Goal: Task Accomplishment & Management: Manage account settings

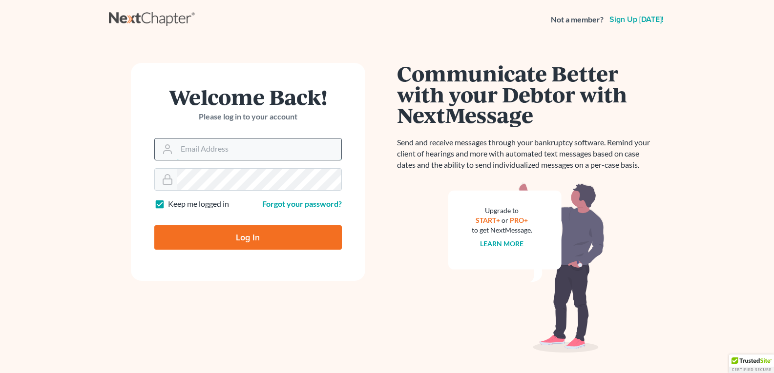
click at [241, 151] on input "Email Address" at bounding box center [259, 149] width 164 height 21
type input "realestate@albertobrothers.com"
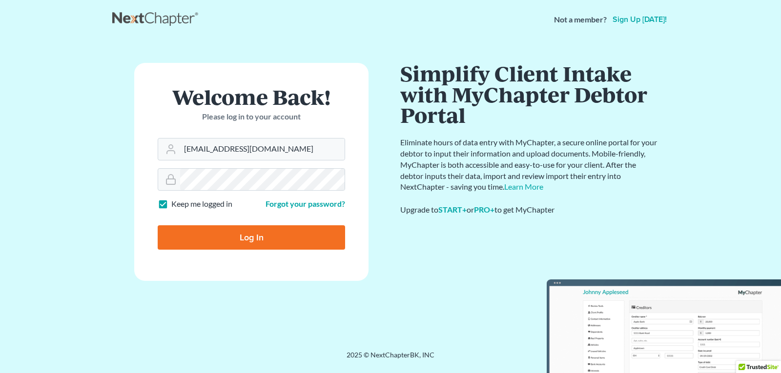
click at [278, 278] on form "Welcome Back! Please log in to your account Email Address realestate@albertobro…" at bounding box center [251, 172] width 234 height 218
click at [221, 236] on input "Log In" at bounding box center [251, 237] width 187 height 24
type input "Thinking..."
click at [203, 153] on input "Email Address" at bounding box center [262, 149] width 164 height 21
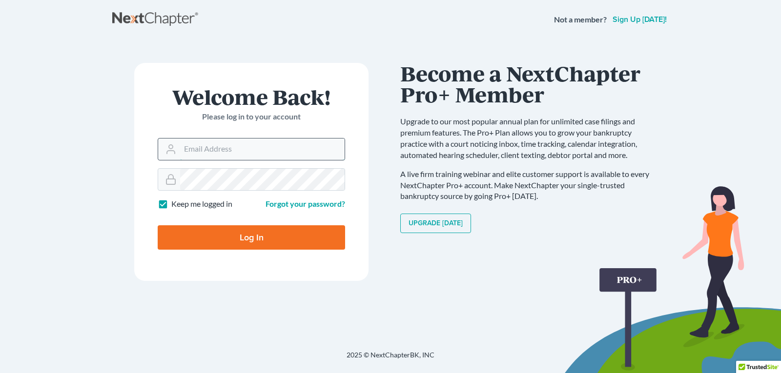
click at [247, 151] on input "Email Address" at bounding box center [262, 149] width 164 height 21
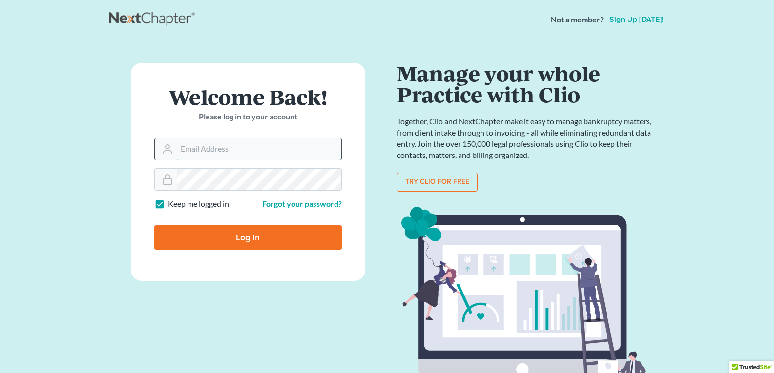
click at [198, 155] on input "Email Address" at bounding box center [259, 149] width 164 height 21
paste input "[EMAIL_ADDRESS][DOMAIN_NAME]"
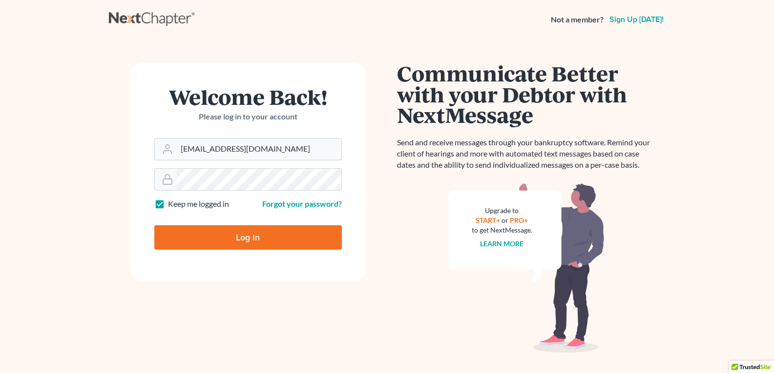
type input "[EMAIL_ADDRESS][DOMAIN_NAME]"
click at [234, 243] on input "Log In" at bounding box center [247, 237] width 187 height 24
type input "Thinking..."
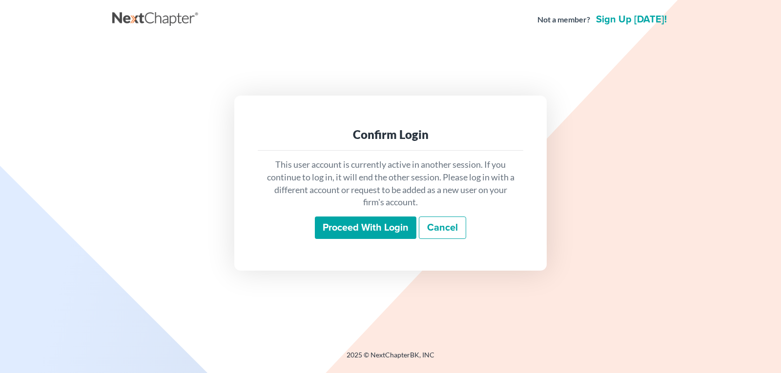
click at [373, 232] on input "Proceed with login" at bounding box center [366, 228] width 102 height 22
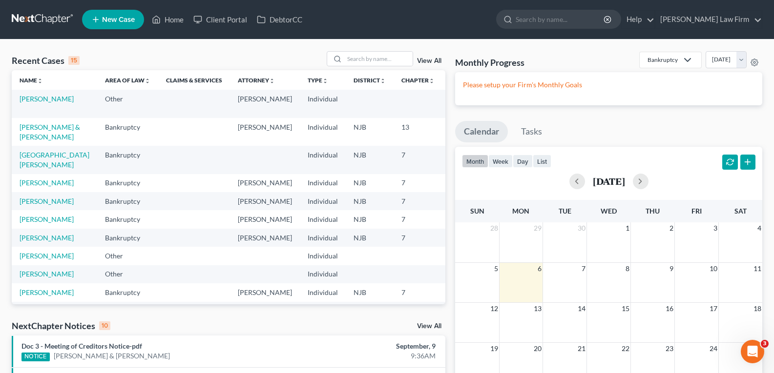
click at [286, 3] on nav "Home New Case Client Portal DebtorCC [PERSON_NAME] Law Firm [EMAIL_ADDRESS][DOM…" at bounding box center [387, 19] width 774 height 39
click at [282, 21] on link "DebtorCC" at bounding box center [279, 20] width 55 height 18
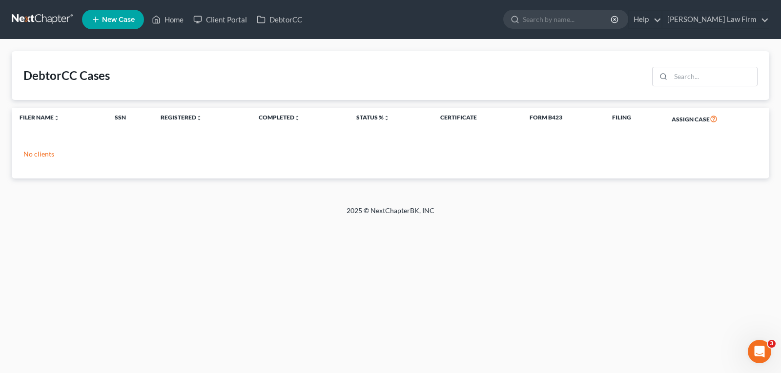
click at [38, 151] on p "No clients" at bounding box center [390, 154] width 734 height 10
click at [180, 16] on link "Home" at bounding box center [167, 20] width 41 height 18
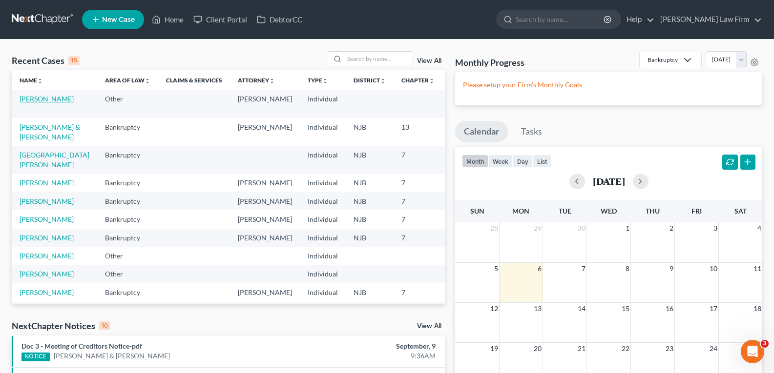
click at [29, 103] on link "[PERSON_NAME]" at bounding box center [47, 99] width 54 height 8
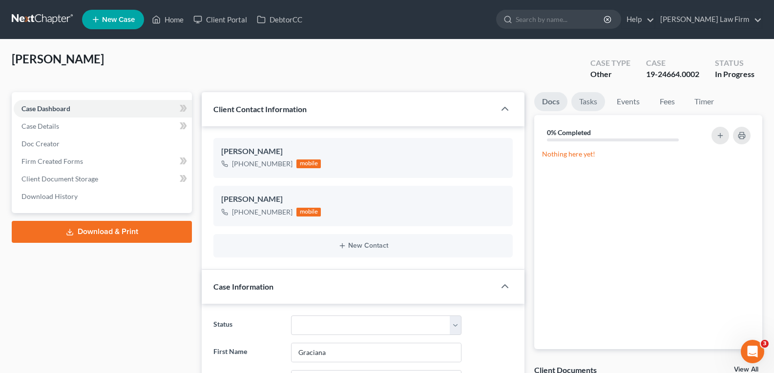
click at [593, 98] on link "Tasks" at bounding box center [588, 101] width 34 height 19
click at [630, 106] on link "Events" at bounding box center [628, 101] width 39 height 19
click at [594, 101] on link "Tasks" at bounding box center [588, 101] width 34 height 19
click at [719, 137] on icon "button" at bounding box center [720, 136] width 8 height 8
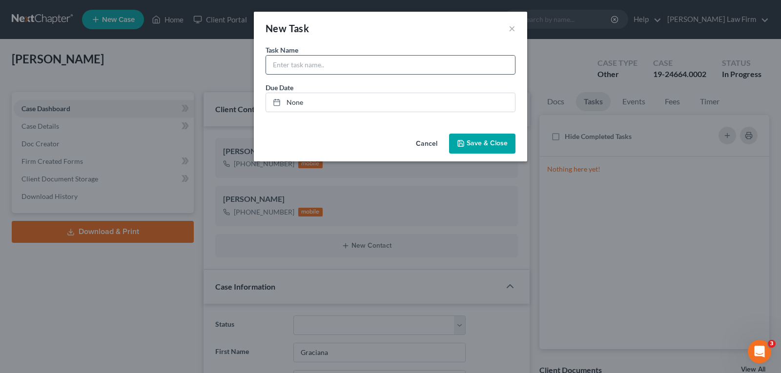
click at [326, 66] on input "text" at bounding box center [390, 65] width 249 height 19
click at [519, 27] on div "New Task ×" at bounding box center [390, 28] width 273 height 33
click at [515, 27] on div "New Task ×" at bounding box center [390, 28] width 273 height 33
click at [512, 25] on button "×" at bounding box center [512, 28] width 7 height 12
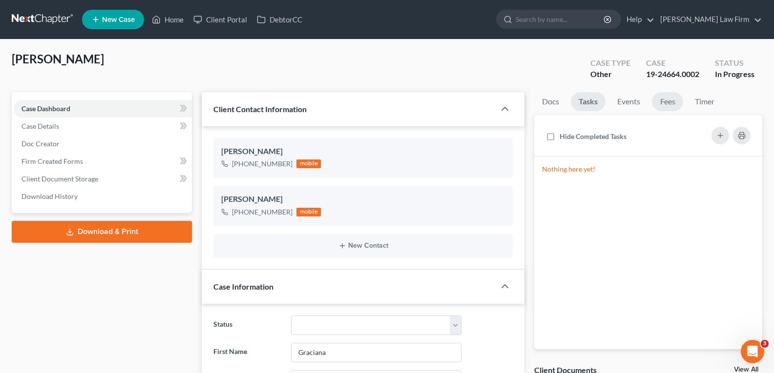
click at [665, 103] on link "Fees" at bounding box center [667, 101] width 31 height 19
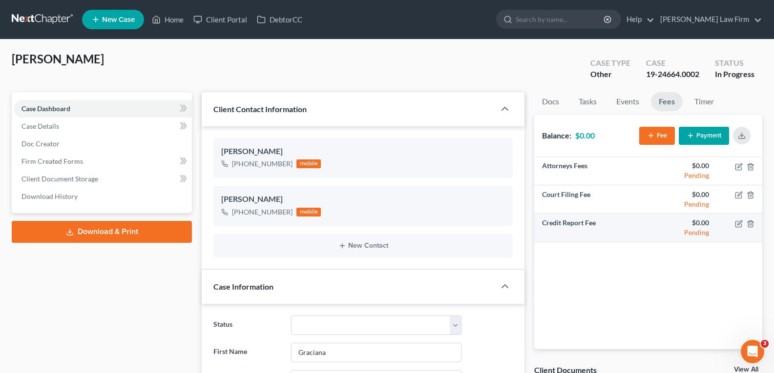
click at [698, 235] on div "Pending" at bounding box center [682, 233] width 53 height 10
click at [551, 219] on td "Credit Report Fee" at bounding box center [591, 228] width 114 height 28
click at [369, 199] on div "[PERSON_NAME]" at bounding box center [363, 200] width 284 height 12
click at [549, 19] on input "search" at bounding box center [559, 19] width 89 height 18
click at [164, 23] on link "Home" at bounding box center [167, 20] width 41 height 18
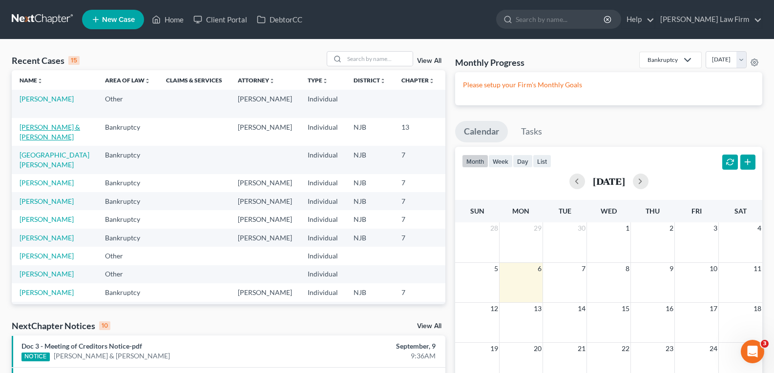
click at [35, 139] on link "[PERSON_NAME] & [PERSON_NAME]" at bounding box center [50, 132] width 61 height 18
select select "6"
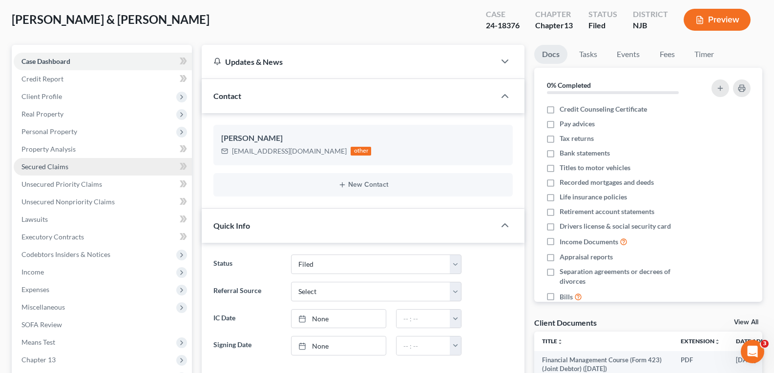
scroll to position [98, 0]
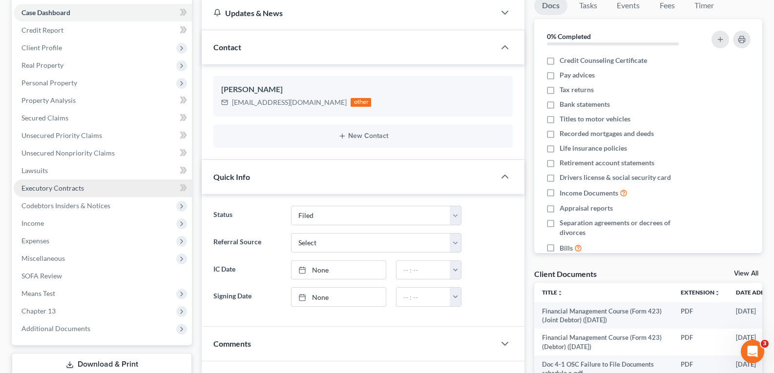
click at [77, 193] on link "Executory Contracts" at bounding box center [103, 189] width 178 height 18
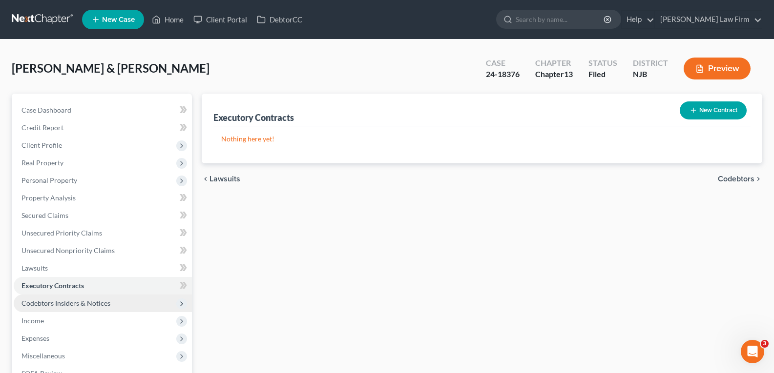
click at [73, 303] on span "Codebtors Insiders & Notices" at bounding box center [65, 303] width 89 height 8
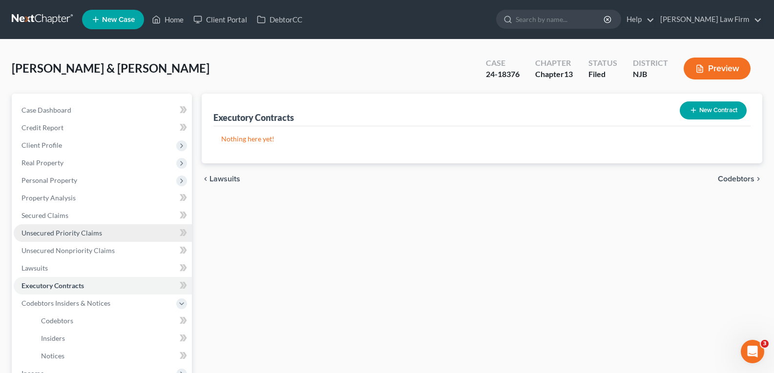
scroll to position [49, 0]
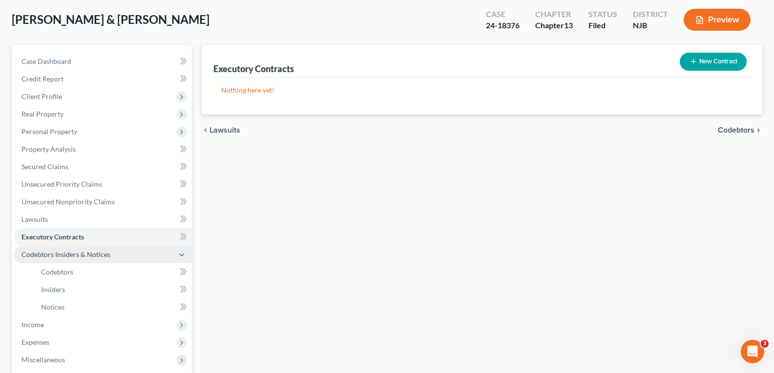
click at [80, 256] on span "Codebtors Insiders & Notices" at bounding box center [65, 254] width 89 height 8
click at [140, 249] on span "Codebtors Insiders & Notices" at bounding box center [103, 255] width 178 height 18
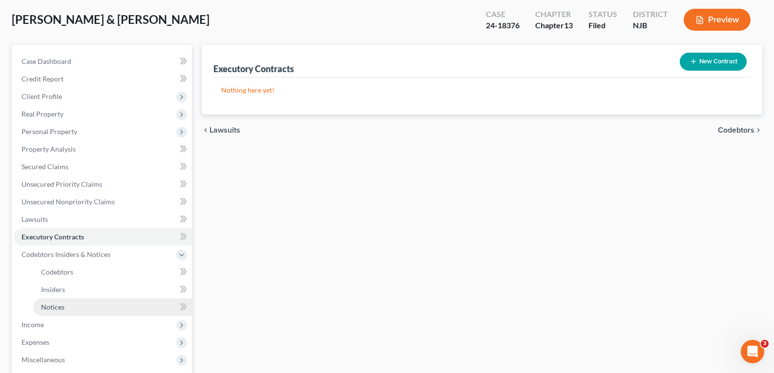
scroll to position [98, 0]
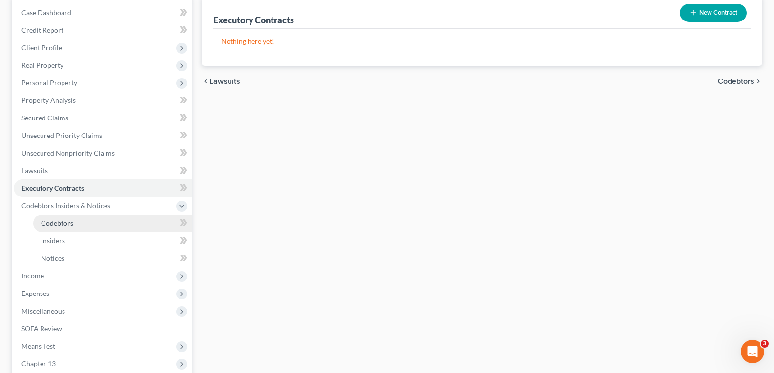
click at [75, 226] on link "Codebtors" at bounding box center [112, 224] width 159 height 18
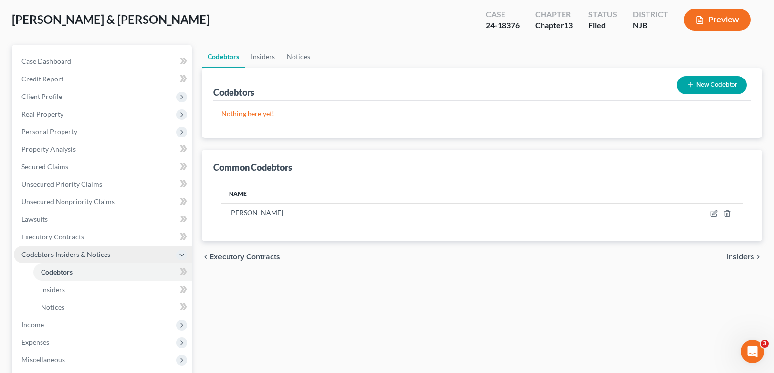
scroll to position [98, 0]
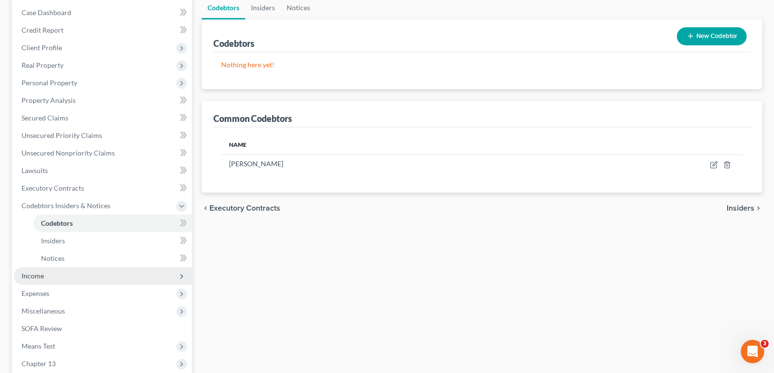
click at [58, 277] on span "Income" at bounding box center [103, 276] width 178 height 18
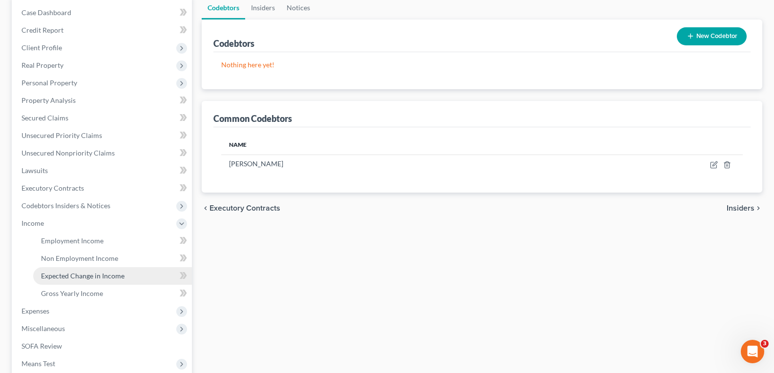
scroll to position [195, 0]
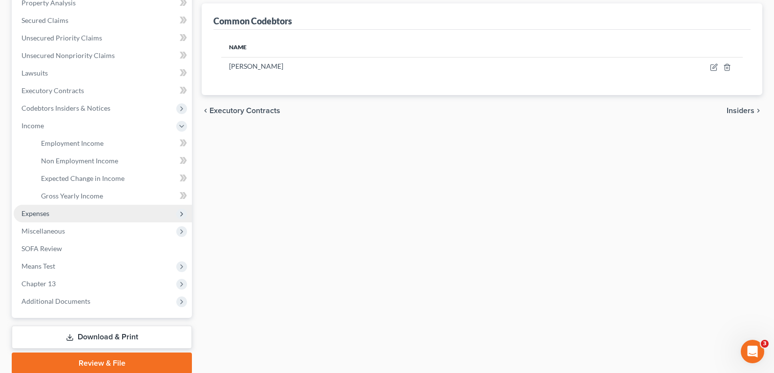
click at [51, 214] on span "Expenses" at bounding box center [103, 214] width 178 height 18
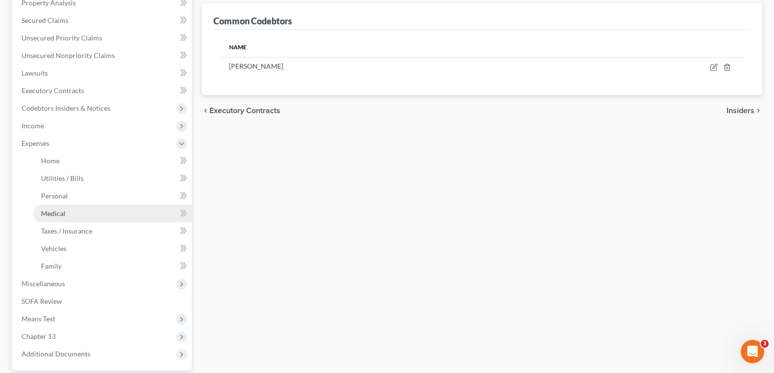
scroll to position [286, 0]
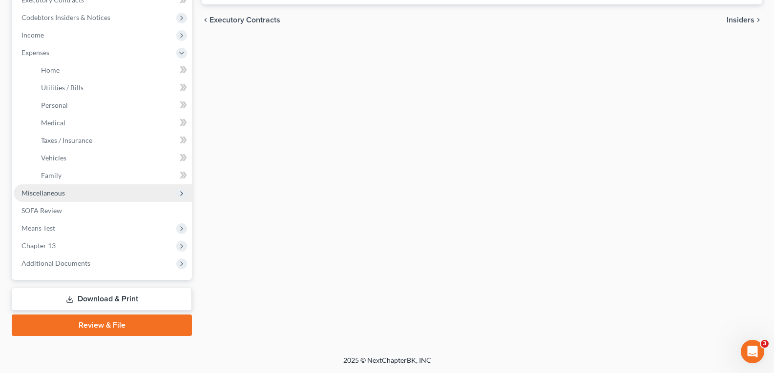
click at [57, 193] on span "Miscellaneous" at bounding box center [42, 193] width 43 height 8
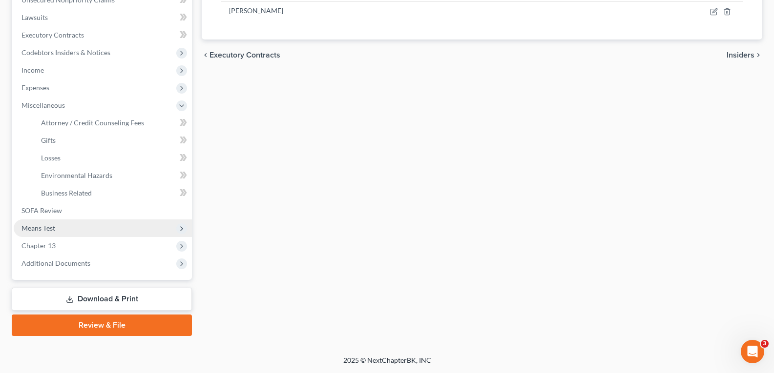
scroll to position [251, 0]
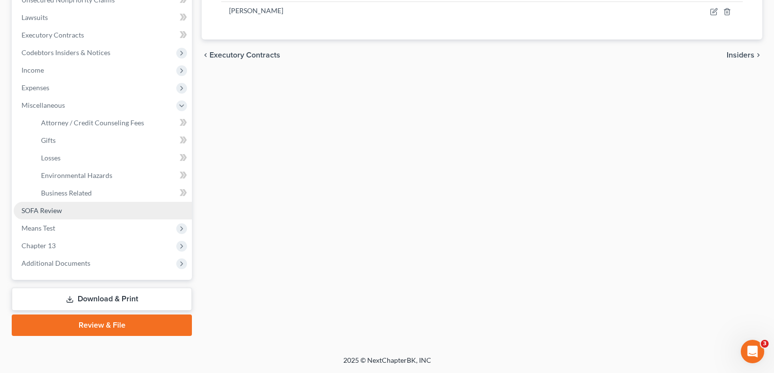
click at [78, 206] on link "SOFA Review" at bounding box center [103, 211] width 178 height 18
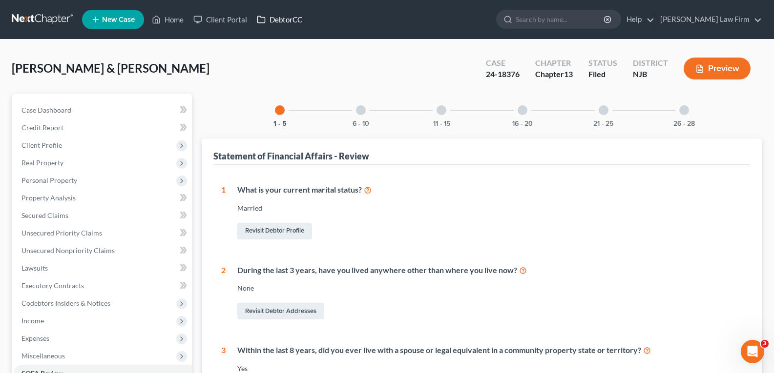
click at [281, 22] on link "DebtorCC" at bounding box center [279, 20] width 55 height 18
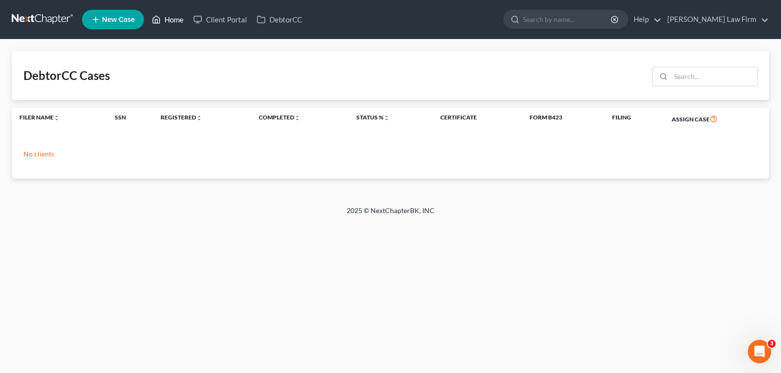
click at [179, 23] on link "Home" at bounding box center [167, 20] width 41 height 18
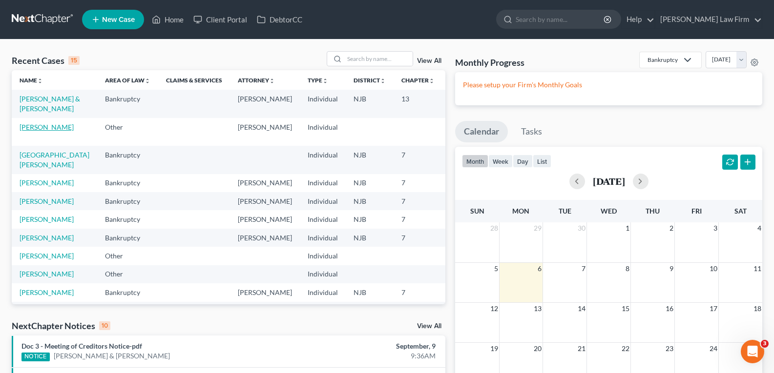
click at [27, 131] on link "[PERSON_NAME]" at bounding box center [47, 127] width 54 height 8
select select "0"
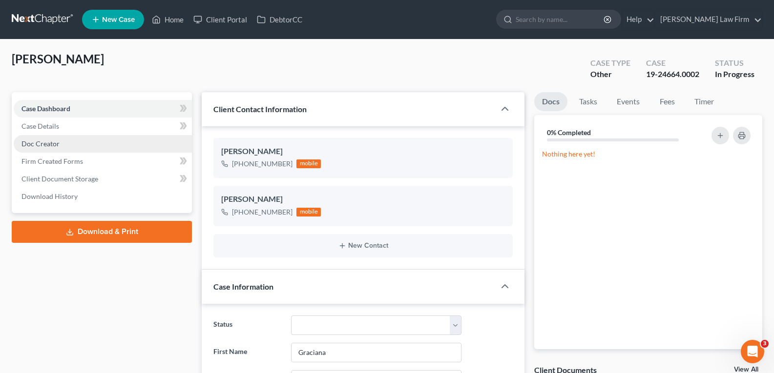
click at [72, 140] on link "Doc Creator" at bounding box center [103, 144] width 178 height 18
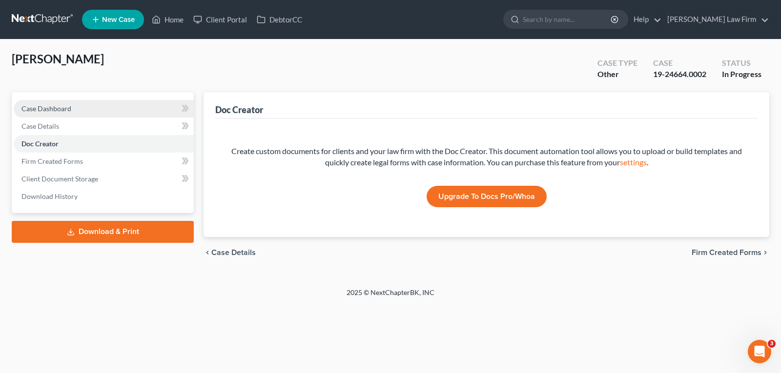
click at [107, 107] on link "Case Dashboard" at bounding box center [104, 109] width 180 height 18
select select "0"
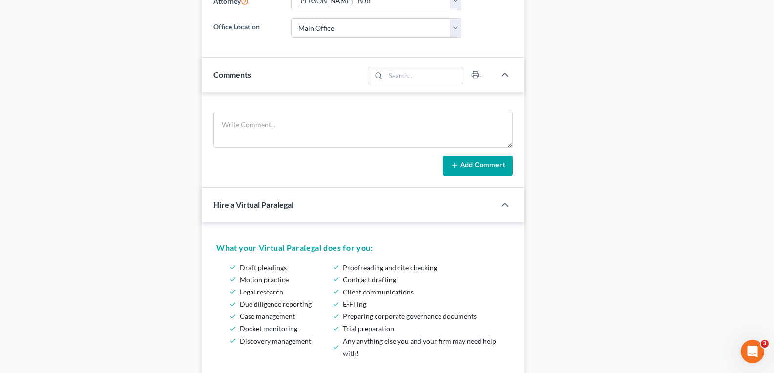
scroll to position [537, 0]
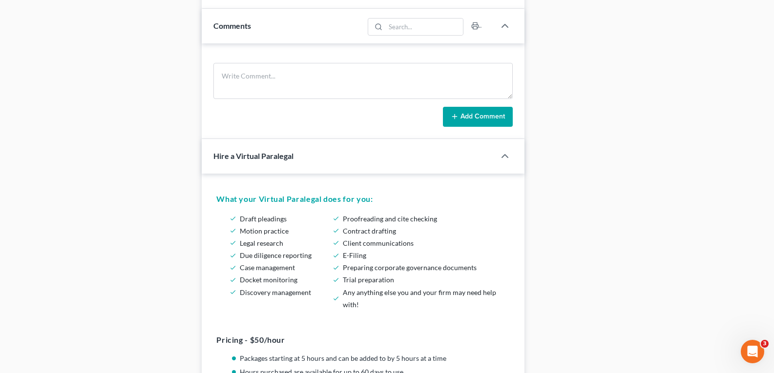
click at [289, 182] on div "What your Virtual Paralegal does for you: Draft pleadings Motion practice Legal…" at bounding box center [363, 307] width 323 height 267
click at [283, 164] on div "Hire a Virtual Paralegal" at bounding box center [348, 156] width 293 height 34
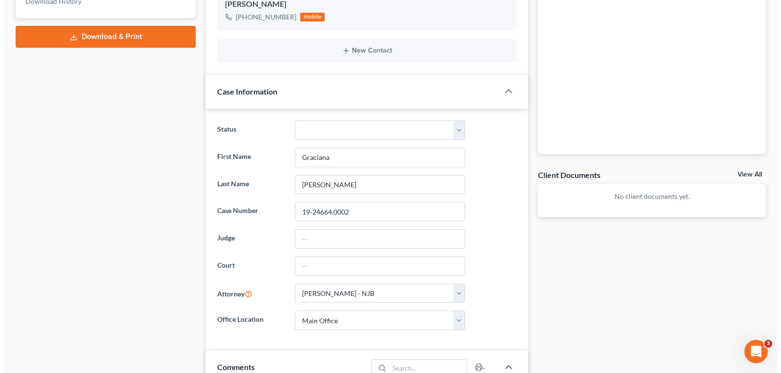
scroll to position [0, 0]
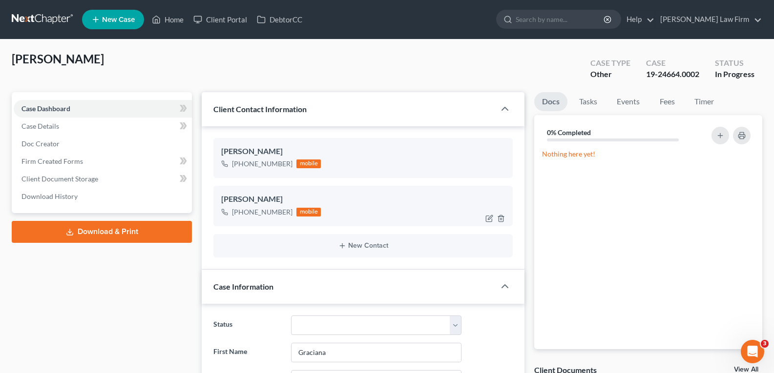
click at [276, 202] on div "[PERSON_NAME]" at bounding box center [363, 200] width 284 height 12
click at [488, 217] on icon "button" at bounding box center [489, 219] width 8 height 8
select select "0"
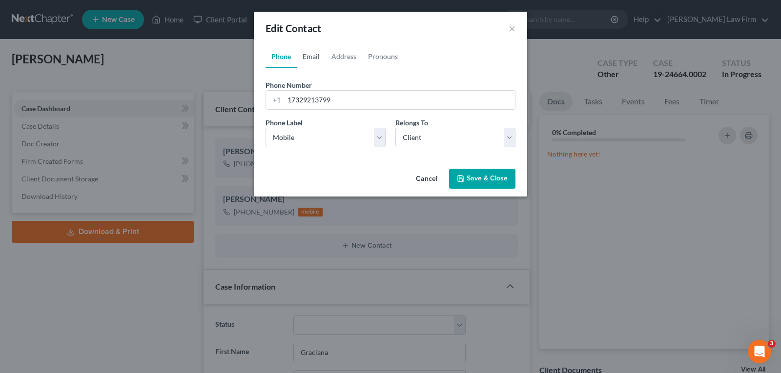
click at [306, 52] on link "Email" at bounding box center [311, 56] width 29 height 23
